Goal: Information Seeking & Learning: Learn about a topic

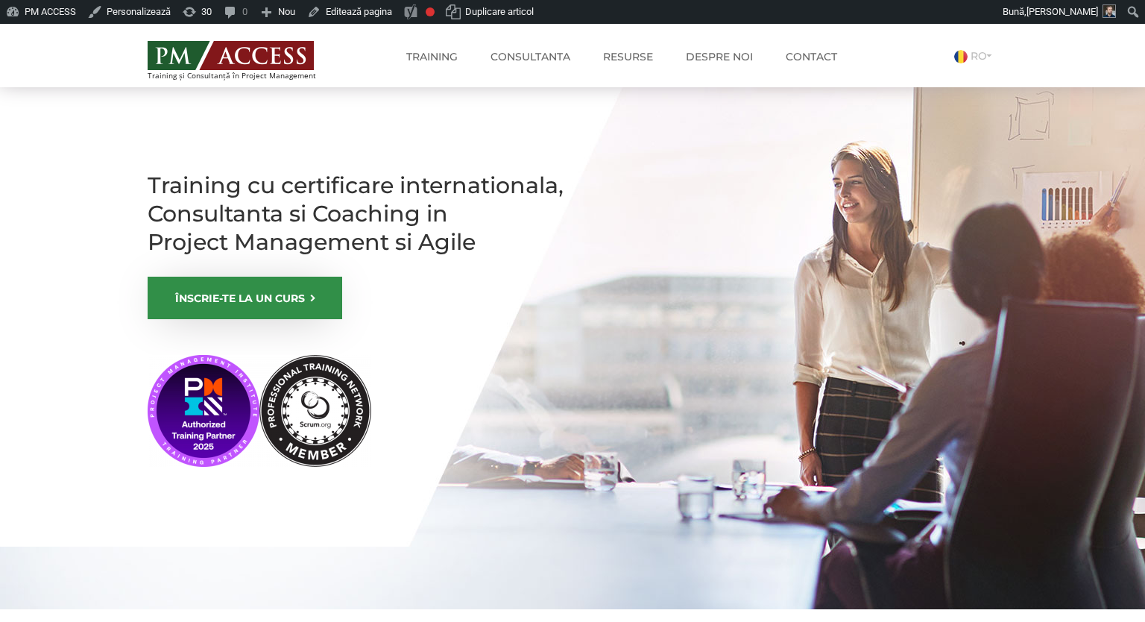
scroll to position [861, 0]
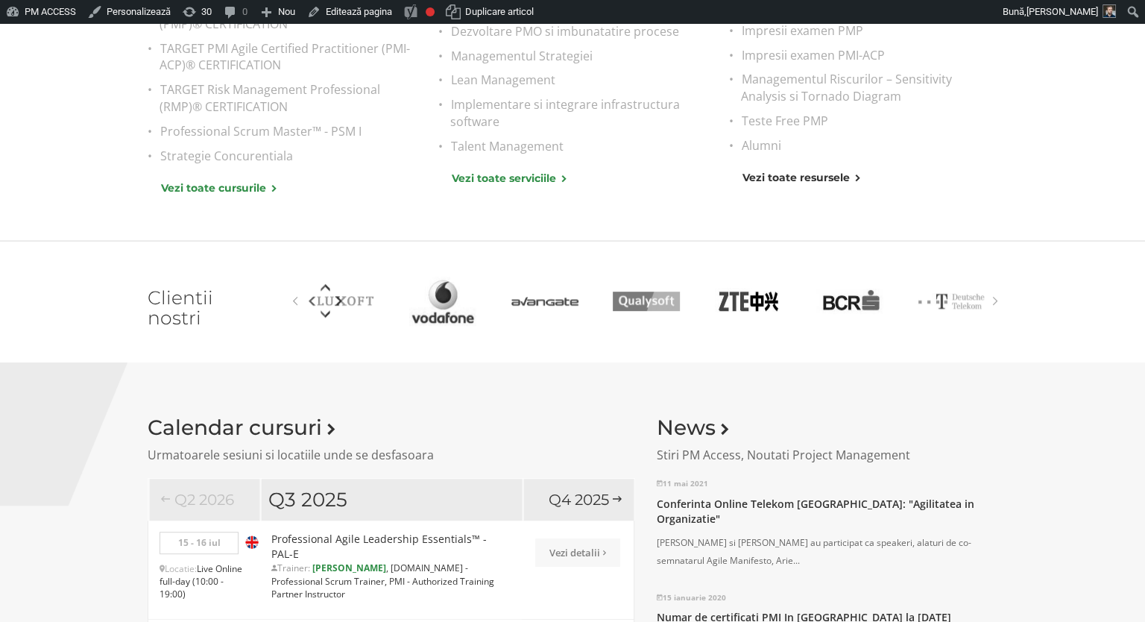
click at [805, 180] on link "Vezi toate resursele" at bounding box center [800, 177] width 117 height 16
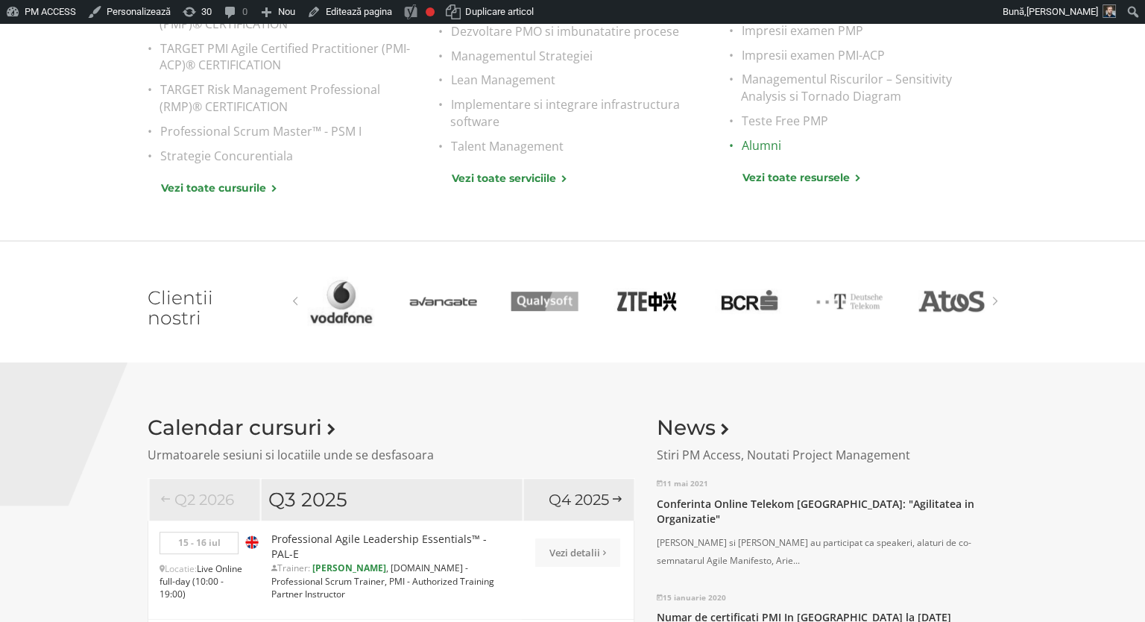
click at [760, 150] on link "Alumni" at bounding box center [869, 145] width 256 height 17
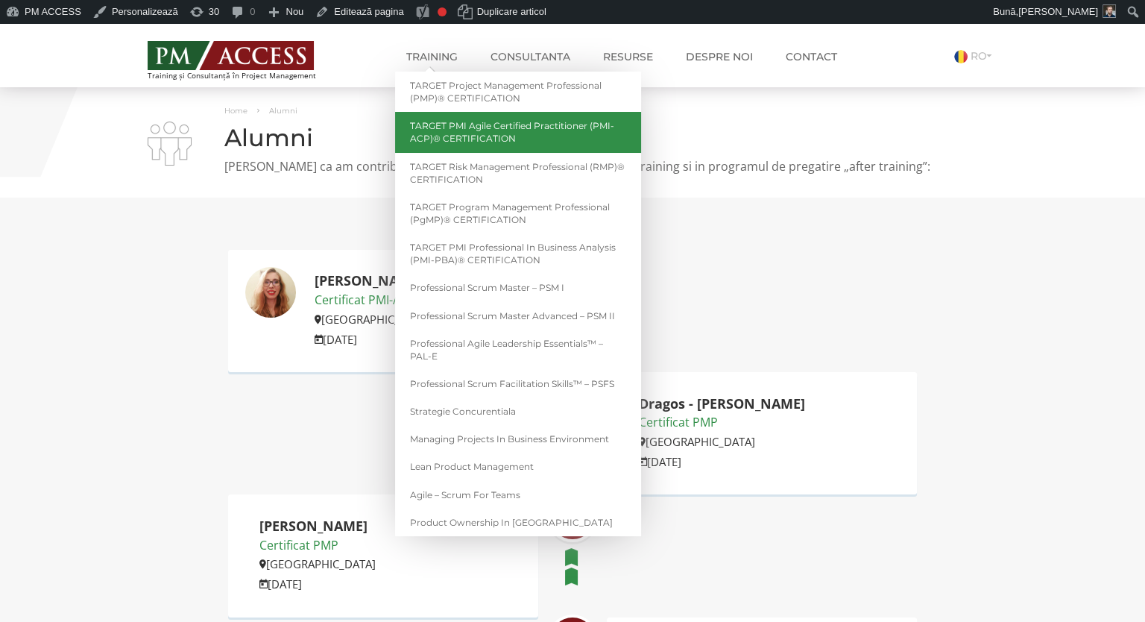
click at [461, 125] on link "TARGET PMI Agile Certified Practitioner (PMI-ACP)® CERTIFICATION" at bounding box center [518, 132] width 246 height 40
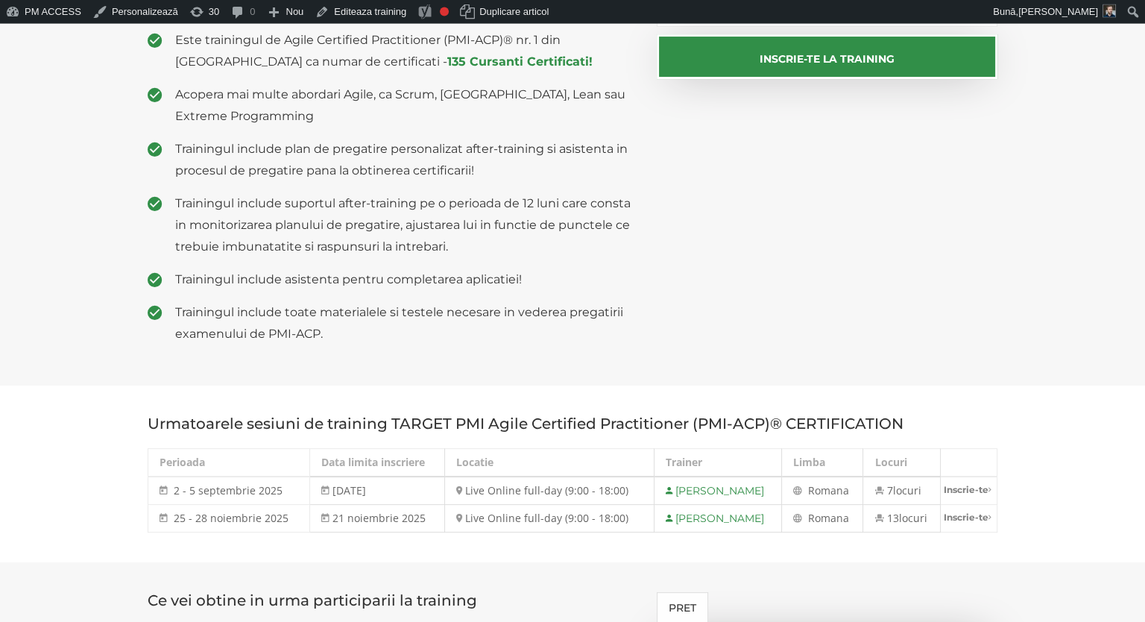
scroll to position [470, 0]
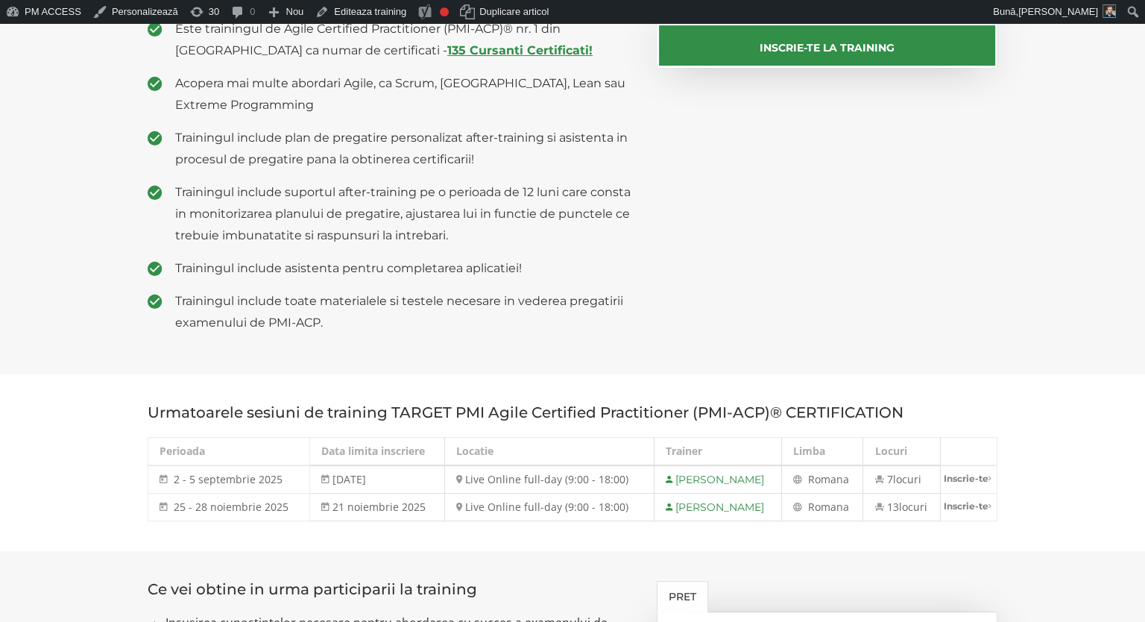
click at [447, 49] on strong "135 Cursanti Certificati!" at bounding box center [519, 50] width 145 height 14
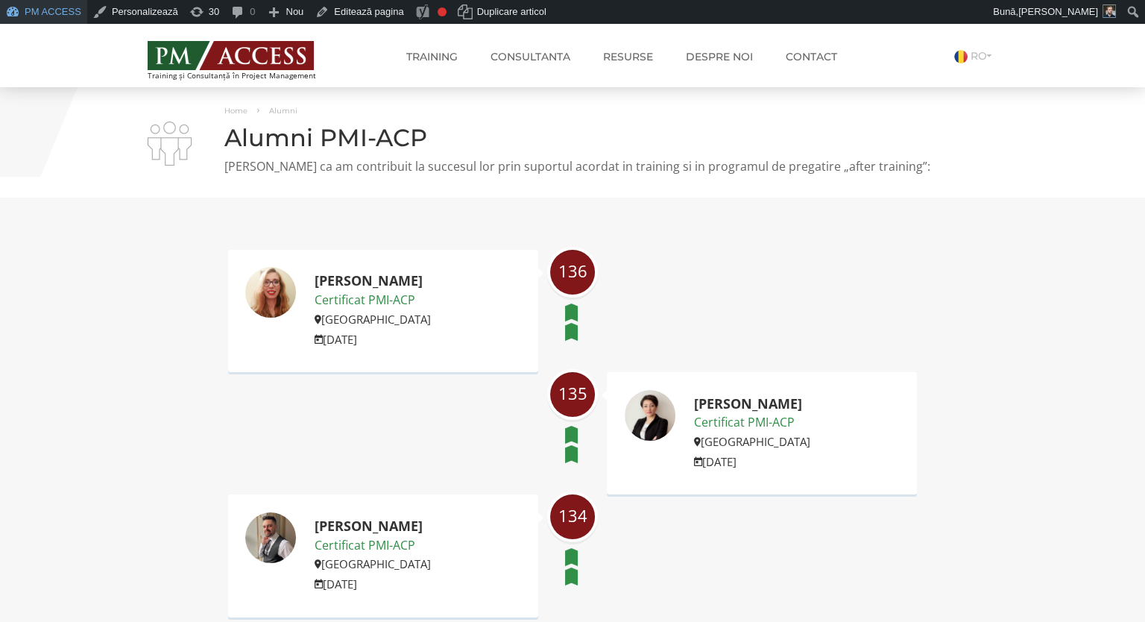
click at [55, 13] on link "PM ACCESS" at bounding box center [43, 12] width 87 height 24
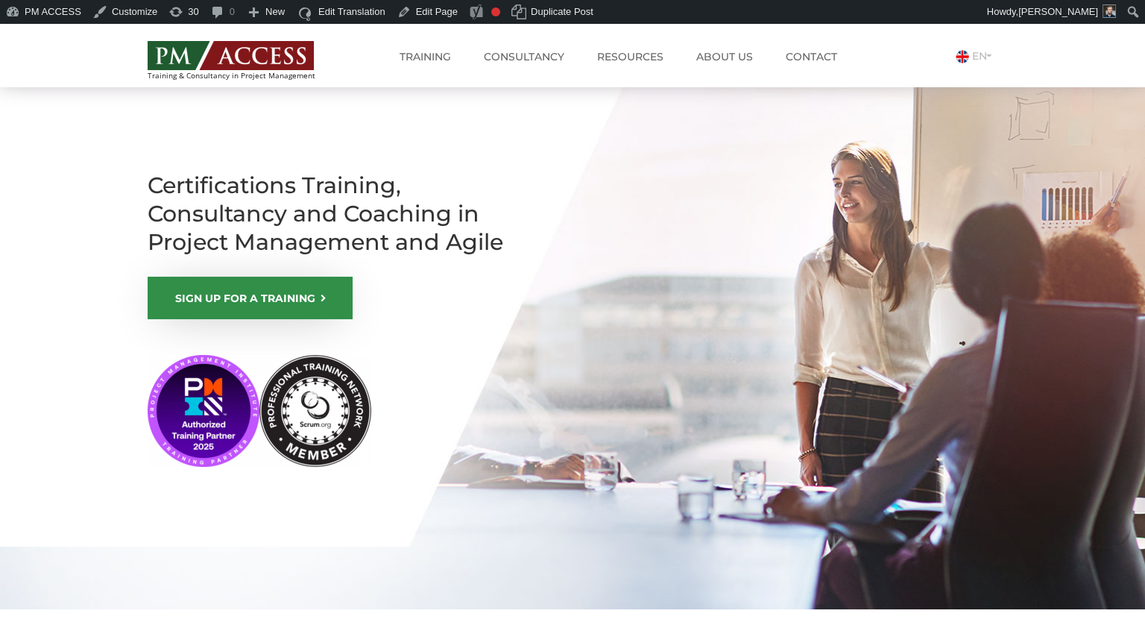
click at [252, 54] on img at bounding box center [231, 55] width 166 height 29
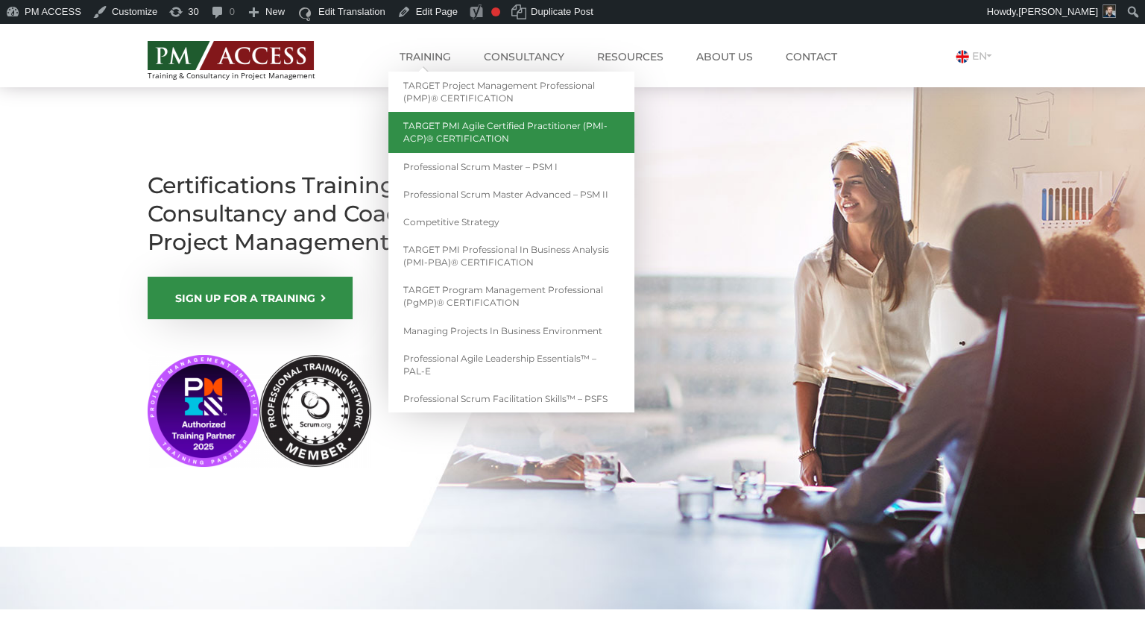
click at [489, 125] on link "TARGET PMI Agile Certified Practitioner (PMI-ACP)® CERTIFICATION" at bounding box center [511, 132] width 246 height 40
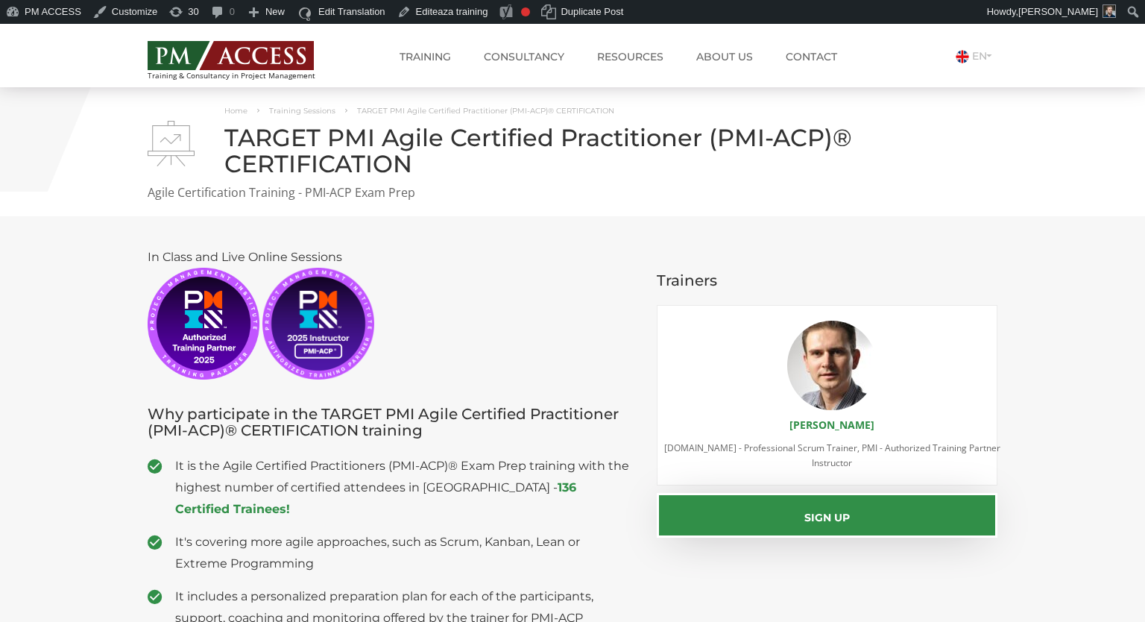
scroll to position [235, 0]
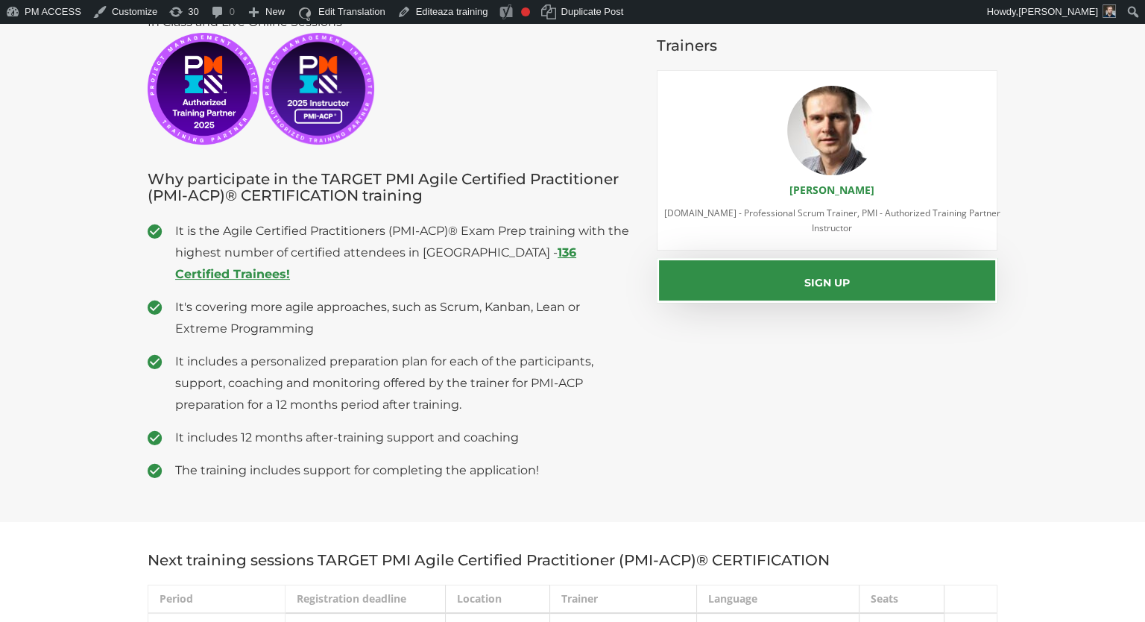
click at [512, 250] on strong "136 Certified Trainees!" at bounding box center [375, 263] width 401 height 36
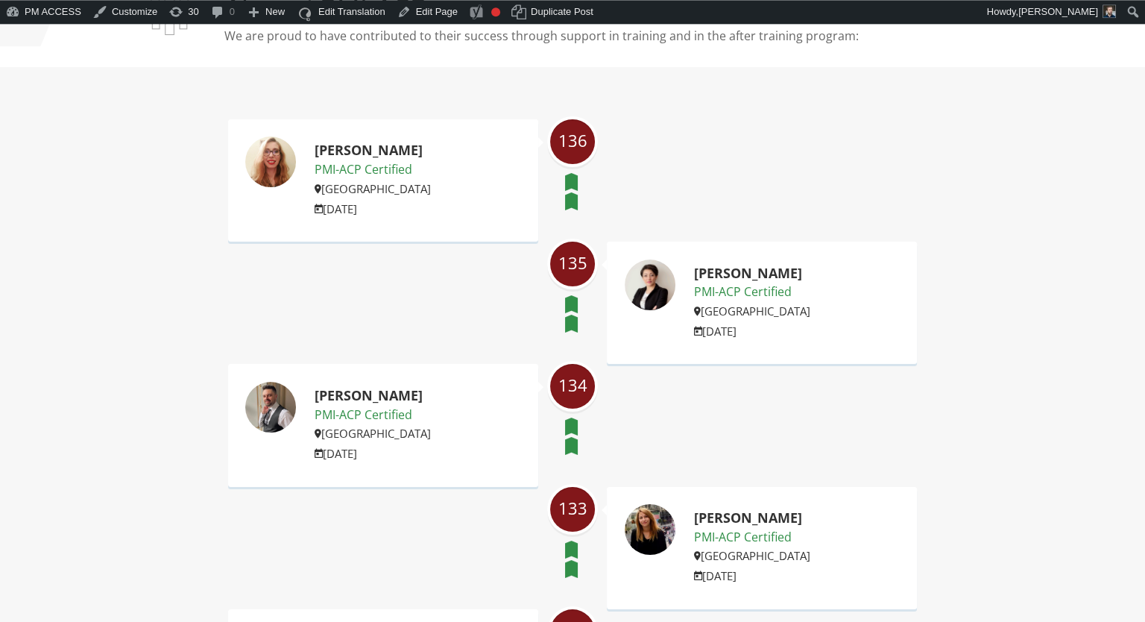
scroll to position [157, 0]
